Goal: Use online tool/utility: Utilize a website feature to perform a specific function

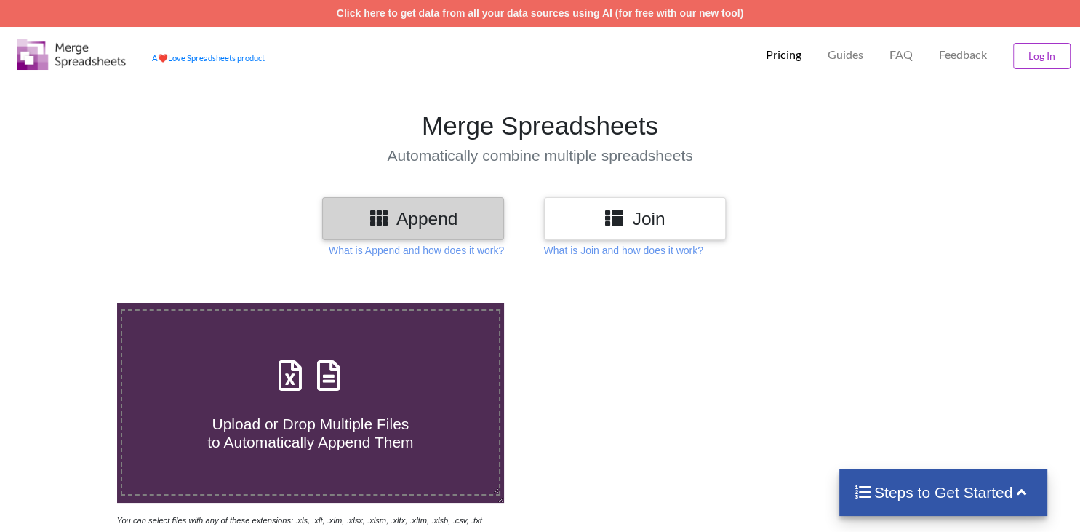
click at [316, 415] on span "Upload or Drop Multiple Files to Automatically Append Them" at bounding box center [310, 432] width 206 height 35
click at [73, 303] on input "Upload or Drop Multiple Files to Automatically Append Them" at bounding box center [73, 303] width 0 height 0
type input "C:\fakepath\[DATE] Loader Driver Delivery Report 0101.xls"
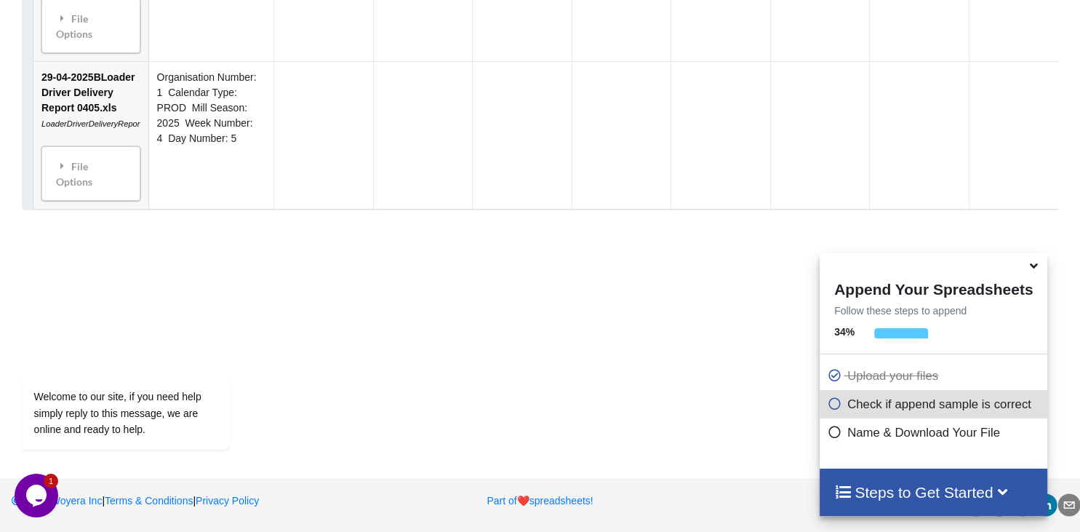
scroll to position [5310, 0]
click at [842, 409] on span at bounding box center [837, 404] width 20 height 14
click at [827, 405] on icon at bounding box center [834, 401] width 15 height 12
click at [832, 431] on icon at bounding box center [834, 429] width 15 height 12
click at [1033, 269] on icon at bounding box center [1033, 263] width 15 height 13
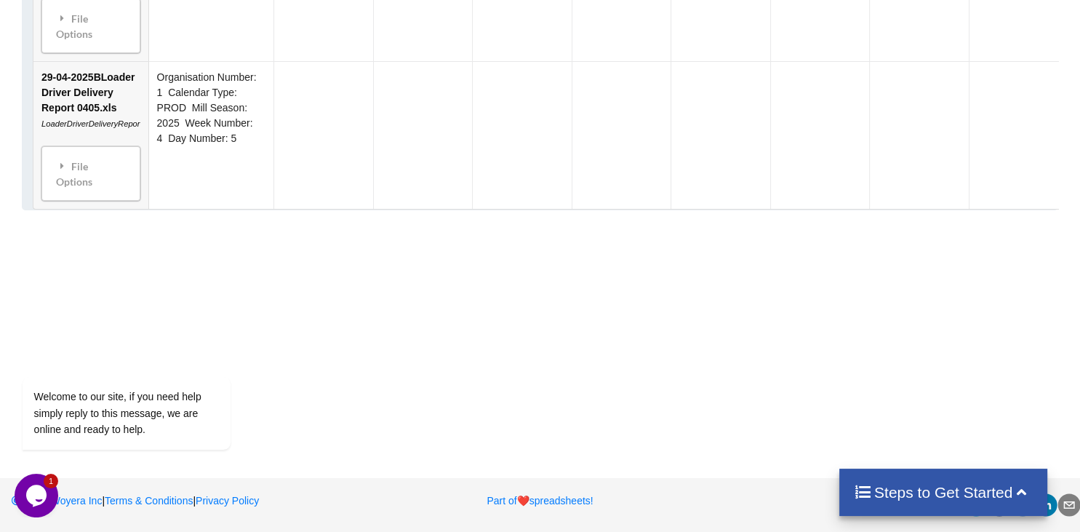
click at [1016, 492] on icon at bounding box center [1021, 490] width 18 height 15
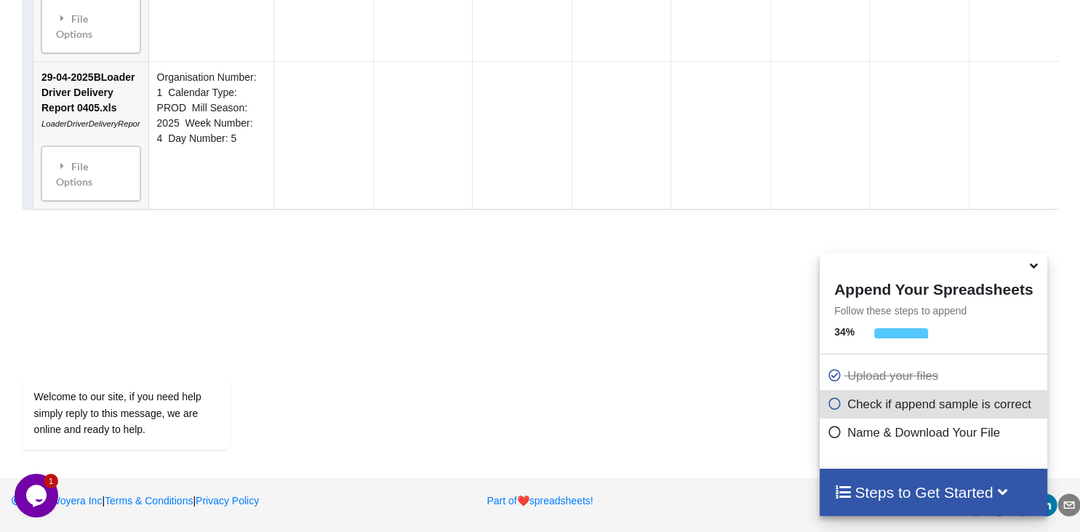
click at [852, 412] on p "Check if append sample is correct" at bounding box center [935, 404] width 217 height 18
click at [851, 406] on p "Check if append sample is correct" at bounding box center [935, 404] width 217 height 18
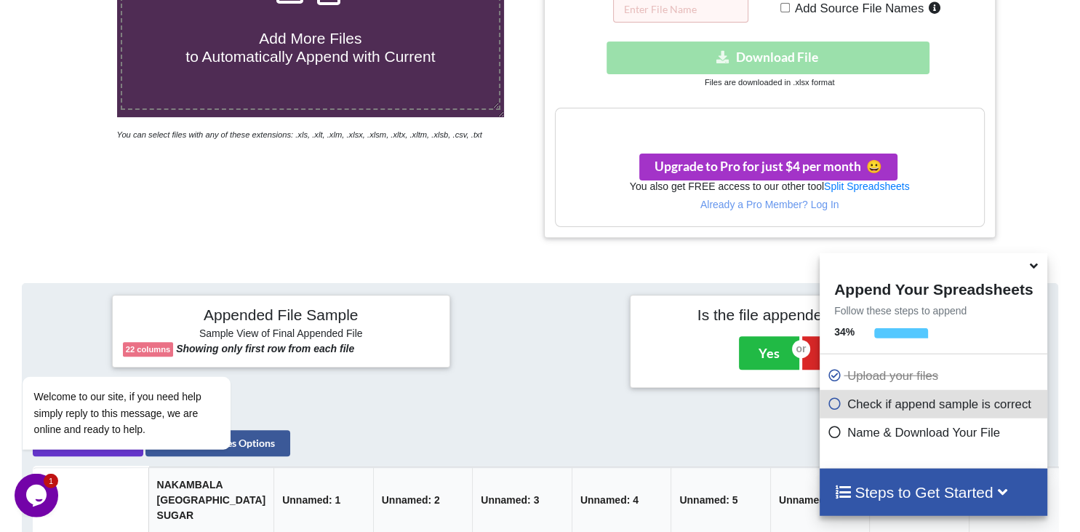
scroll to position [460, 0]
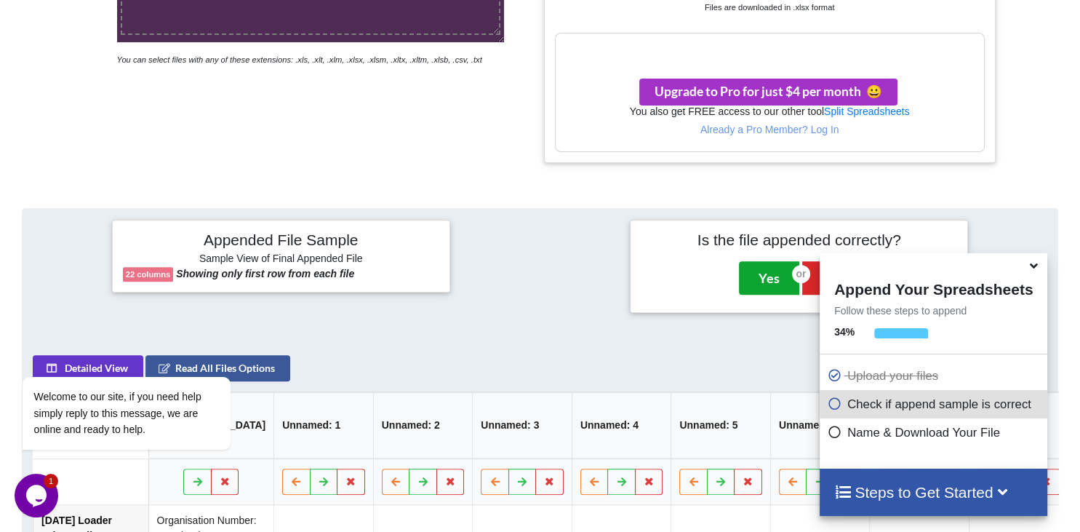
click at [776, 261] on button "Yes" at bounding box center [769, 277] width 60 height 33
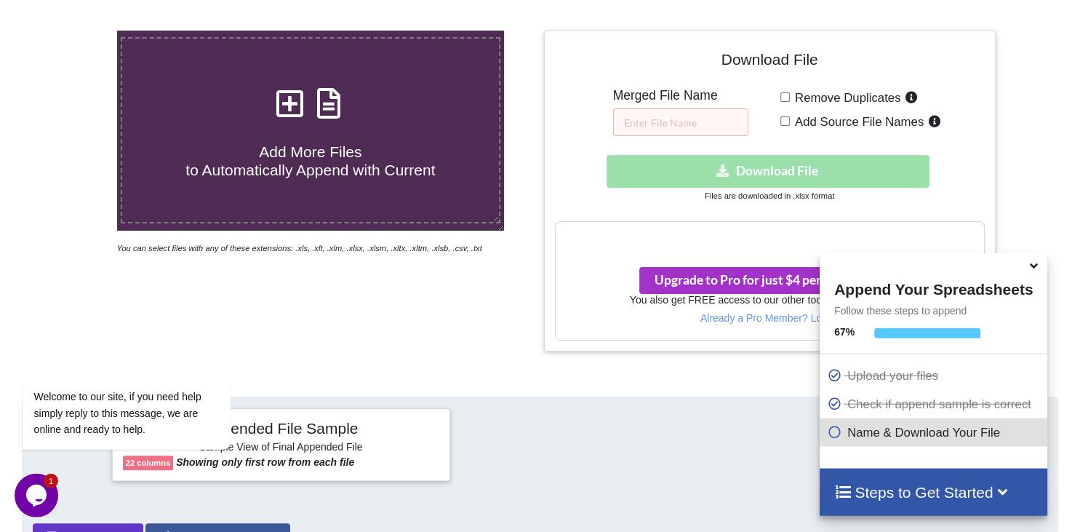
scroll to position [271, 0]
click at [631, 109] on input "text" at bounding box center [680, 123] width 135 height 28
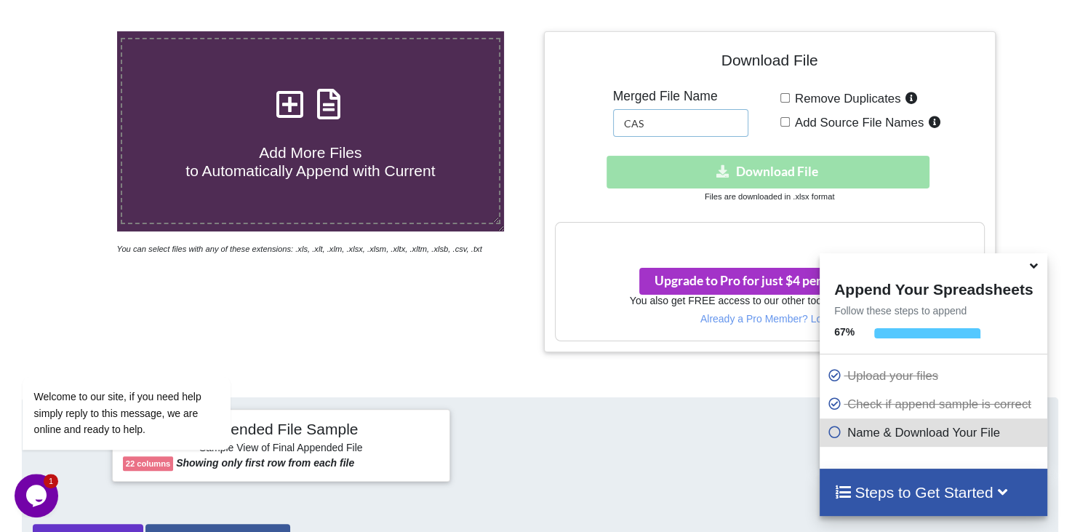
type input "CAS"
click at [787, 156] on div "Download hidden Download File" at bounding box center [770, 172] width 430 height 33
click at [836, 433] on icon at bounding box center [834, 429] width 15 height 12
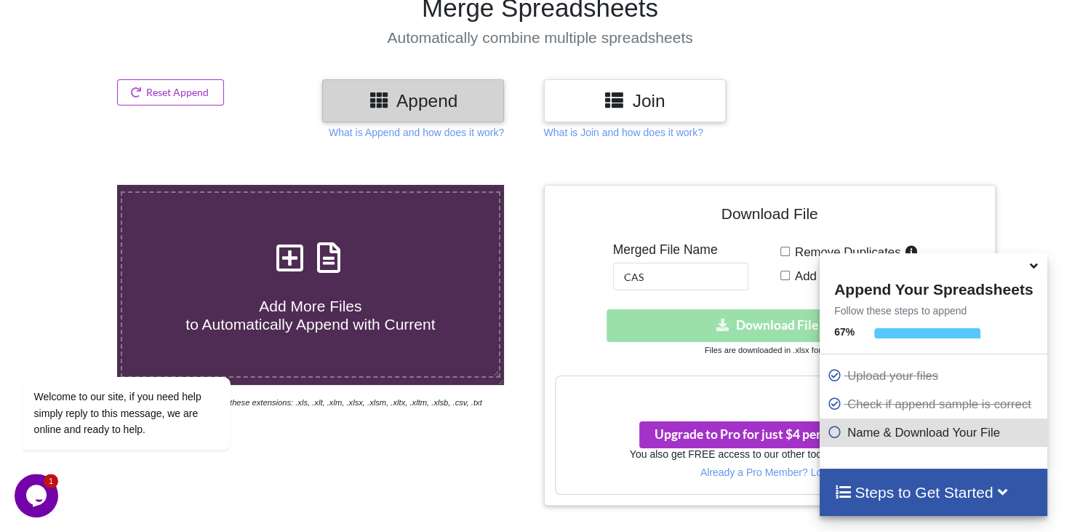
scroll to position [195, 0]
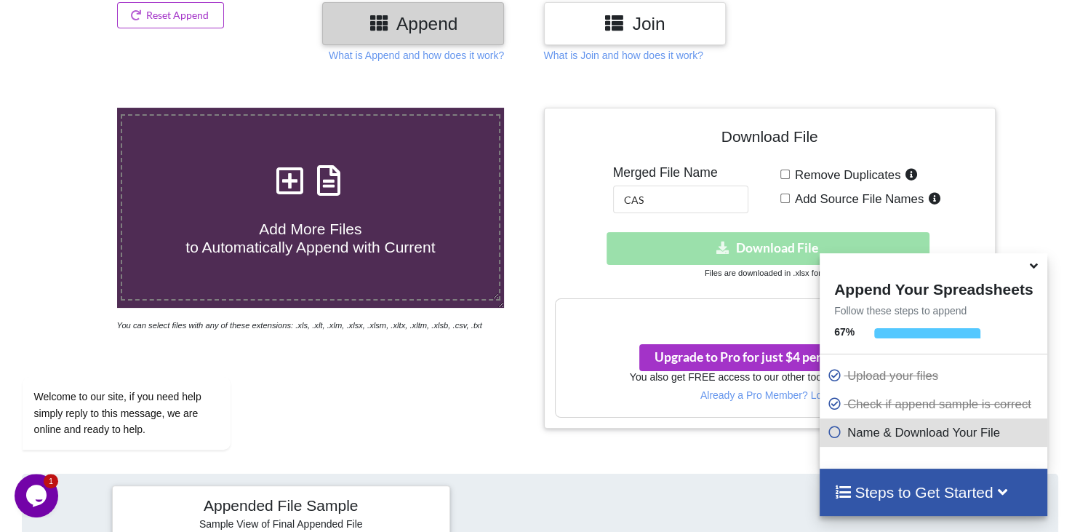
click at [790, 169] on input "Remove Duplicates" at bounding box center [784, 173] width 9 height 9
checkbox input "false"
click at [759, 232] on div "Download hidden Download File" at bounding box center [770, 248] width 430 height 33
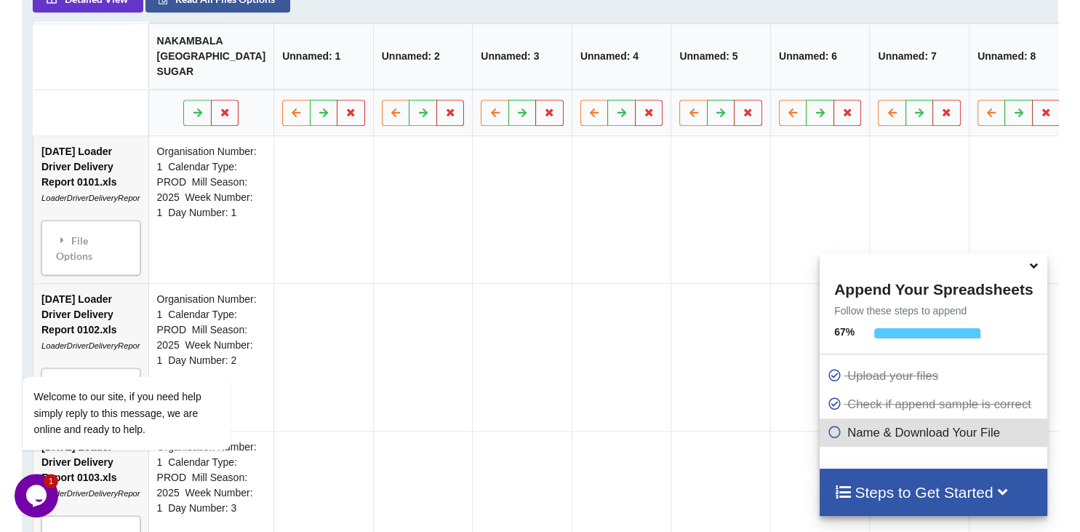
scroll to position [886, 0]
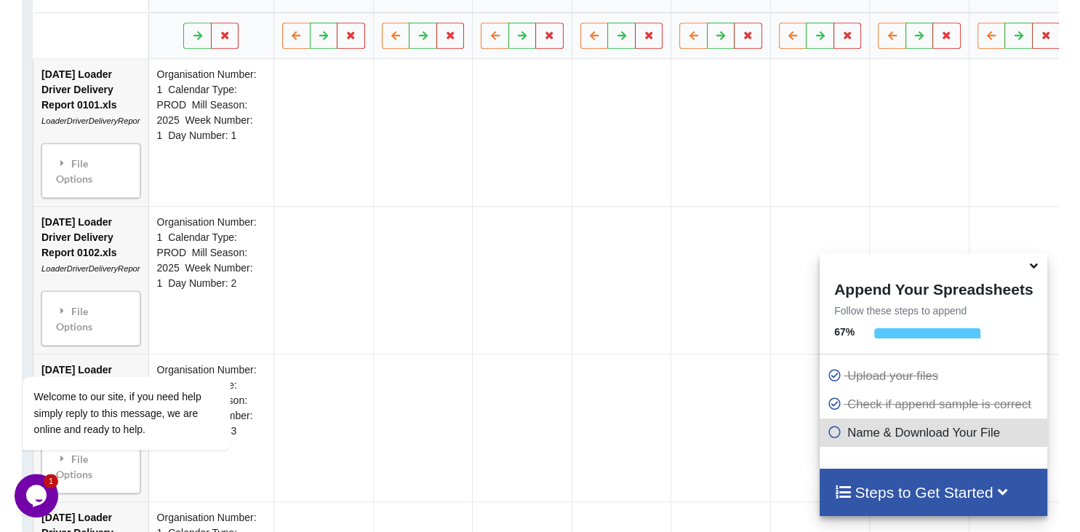
click at [827, 431] on icon at bounding box center [834, 429] width 15 height 12
click at [830, 431] on icon at bounding box center [834, 429] width 15 height 12
click at [830, 432] on icon at bounding box center [834, 429] width 15 height 12
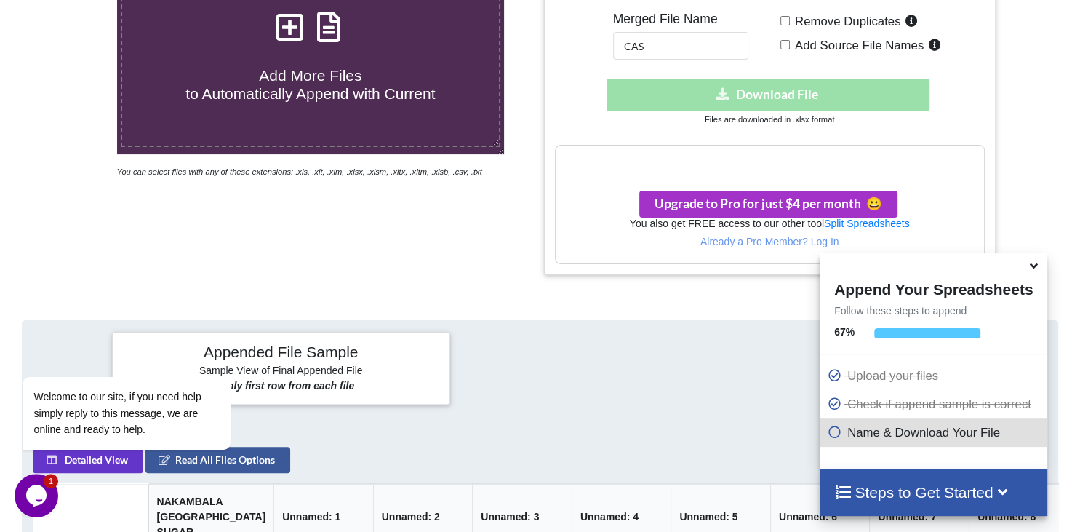
scroll to position [0, 0]
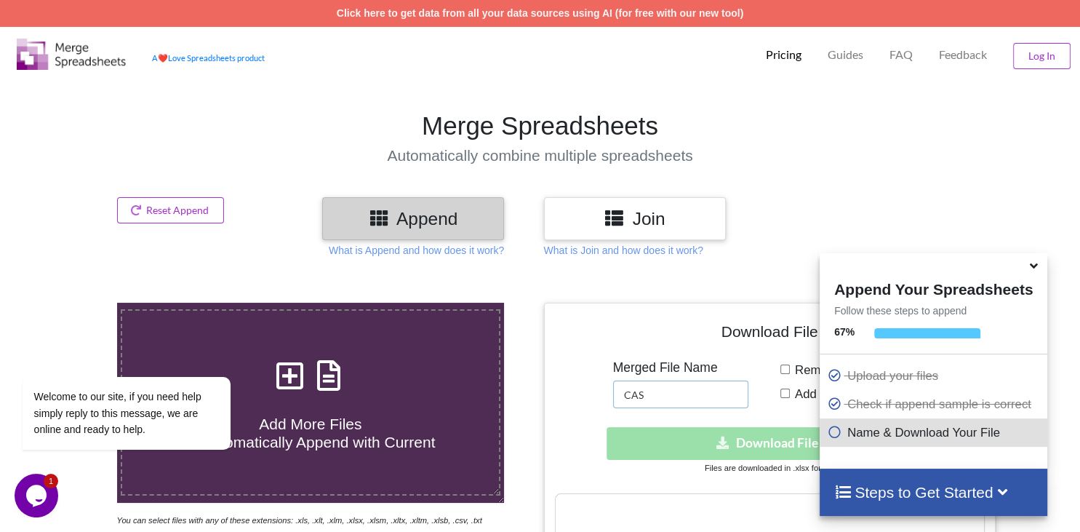
click at [676, 380] on input "CAS" at bounding box center [680, 394] width 135 height 28
type input "CAS FILE"
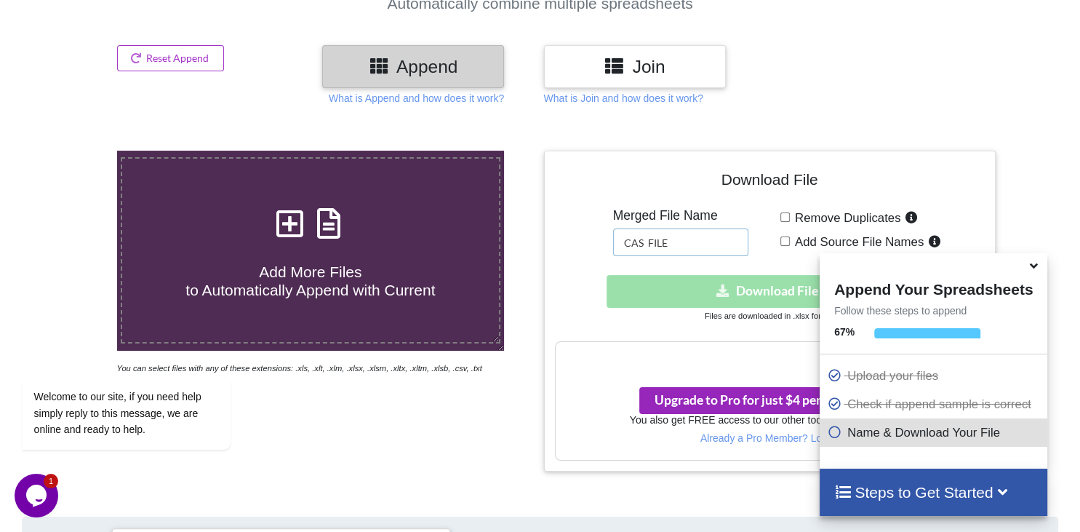
scroll to position [153, 0]
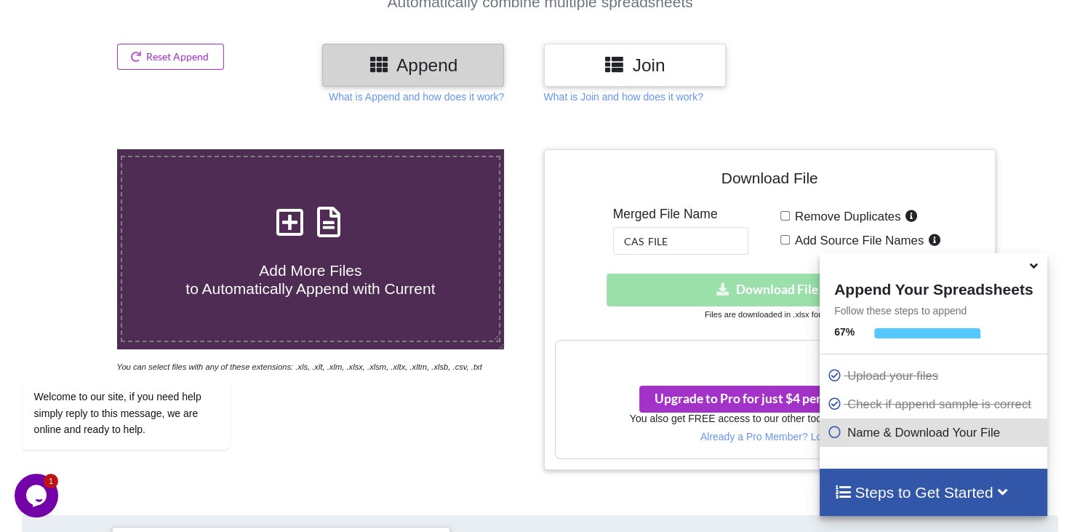
click at [784, 211] on input "Remove Duplicates" at bounding box center [784, 215] width 9 height 9
checkbox input "true"
click at [764, 273] on div "Download hidden Download File" at bounding box center [770, 289] width 430 height 33
click at [740, 348] on h3 "Your files are more than 1 MB" at bounding box center [770, 356] width 428 height 16
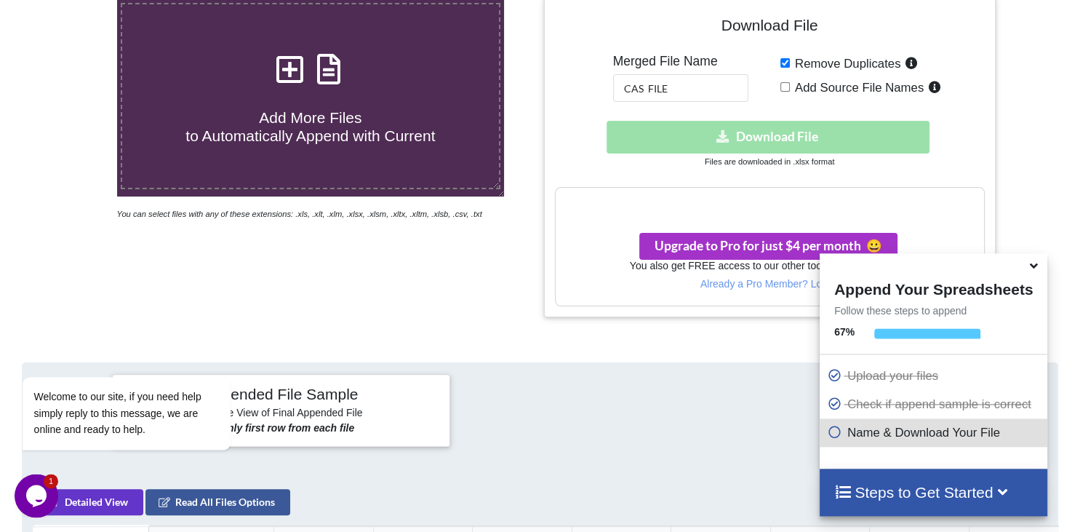
scroll to position [307, 0]
click at [720, 217] on div "Upgrade to Pro for just $4 per month 😀" at bounding box center [770, 237] width 428 height 41
click at [726, 217] on div "Upgrade to Pro for just $4 per month 😀" at bounding box center [770, 237] width 428 height 41
click at [730, 187] on div "Your files are more than 1 MB" at bounding box center [770, 202] width 428 height 31
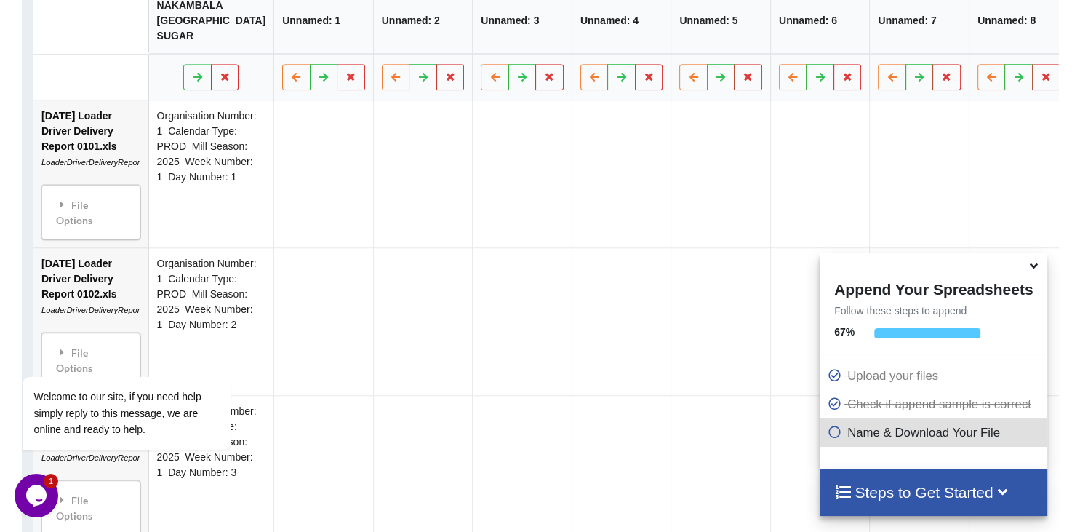
scroll to position [768, 0]
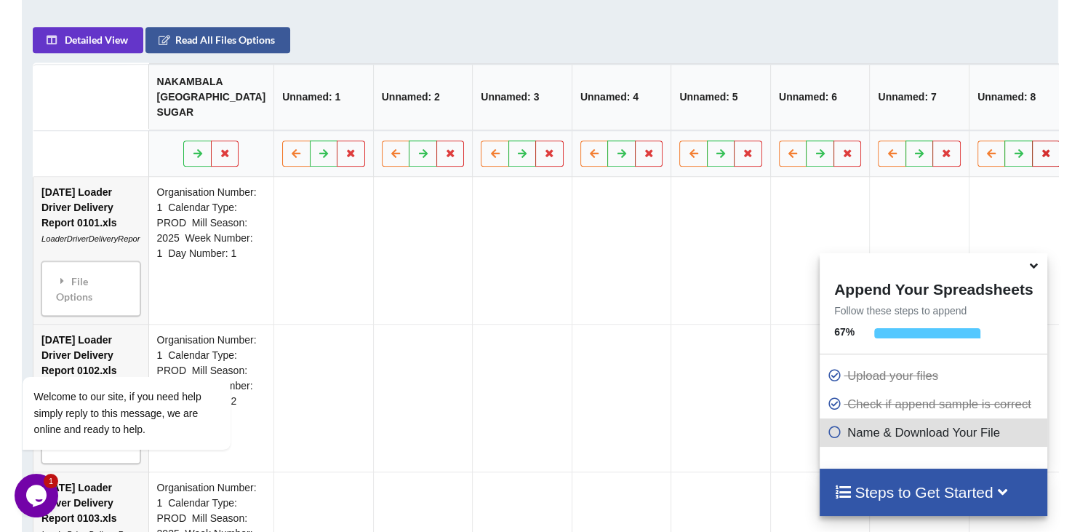
click at [1040, 148] on icon at bounding box center [1046, 152] width 12 height 9
click at [907, 56] on button "Delete Column" at bounding box center [891, 47] width 97 height 26
click at [1040, 148] on icon at bounding box center [1046, 152] width 12 height 9
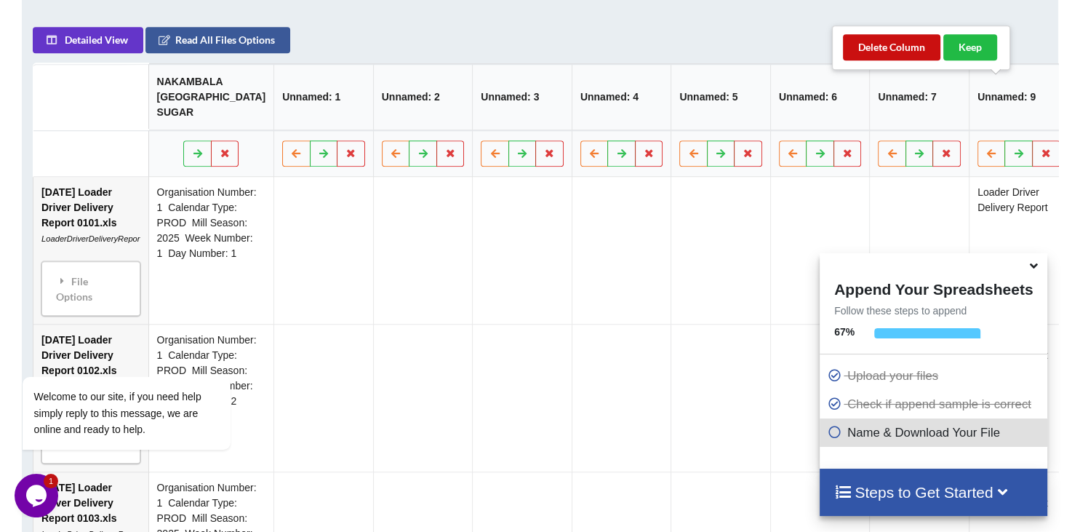
click at [903, 53] on button "Delete Column" at bounding box center [891, 47] width 97 height 26
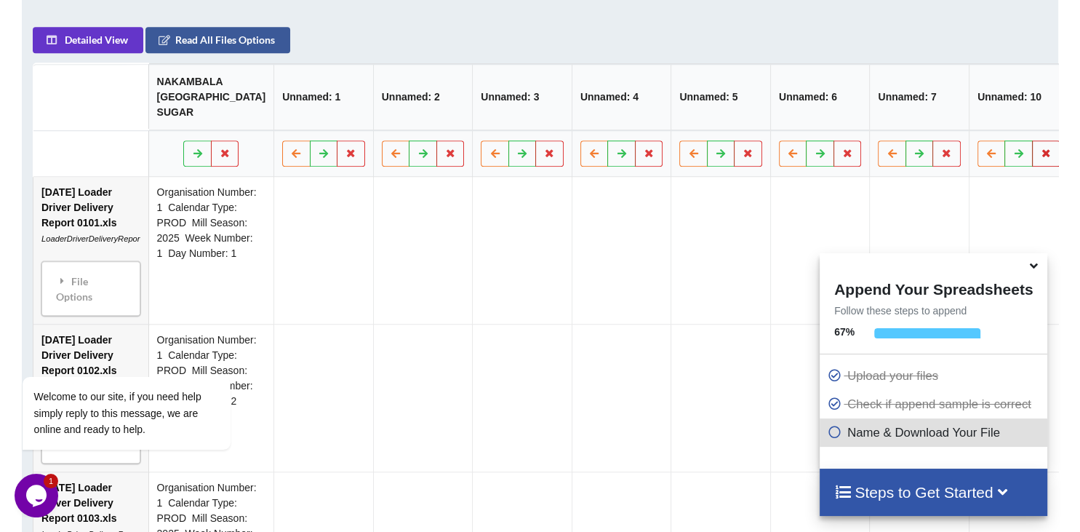
click at [1040, 148] on icon at bounding box center [1046, 152] width 12 height 9
click at [903, 47] on button "Delete Column" at bounding box center [891, 47] width 97 height 26
